Goal: Find specific page/section: Locate a particular part of the current website

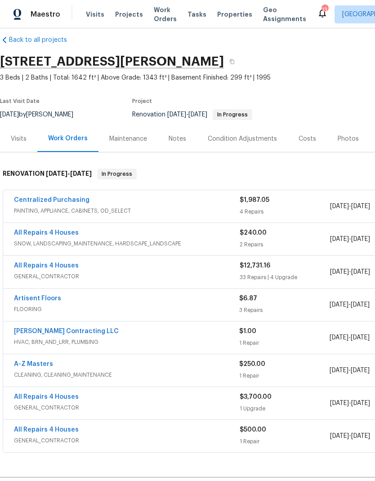
scroll to position [11, 0]
click at [234, 16] on span "Properties" at bounding box center [234, 14] width 35 height 9
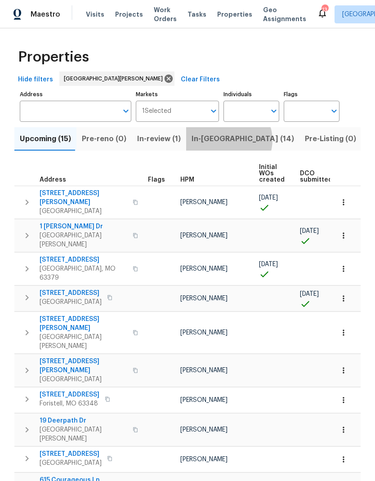
click at [222, 141] on span "In-[GEOGRAPHIC_DATA] (14)" at bounding box center [242, 139] width 102 height 13
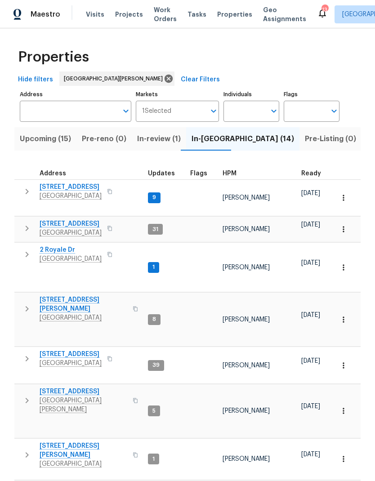
click at [72, 184] on span "[STREET_ADDRESS]" at bounding box center [71, 186] width 62 height 9
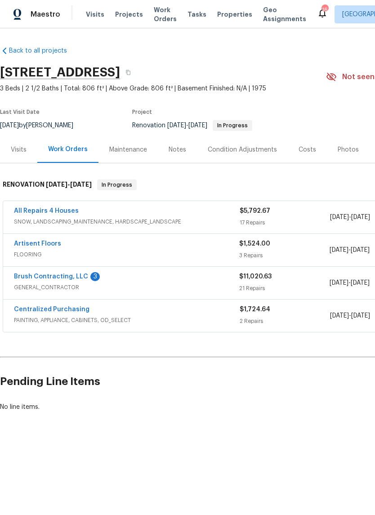
click at [67, 211] on link "All Repairs 4 Houses" at bounding box center [46, 211] width 65 height 6
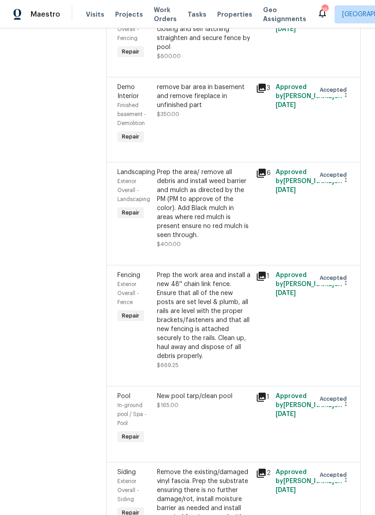
scroll to position [325, 0]
